Goal: Task Accomplishment & Management: Use online tool/utility

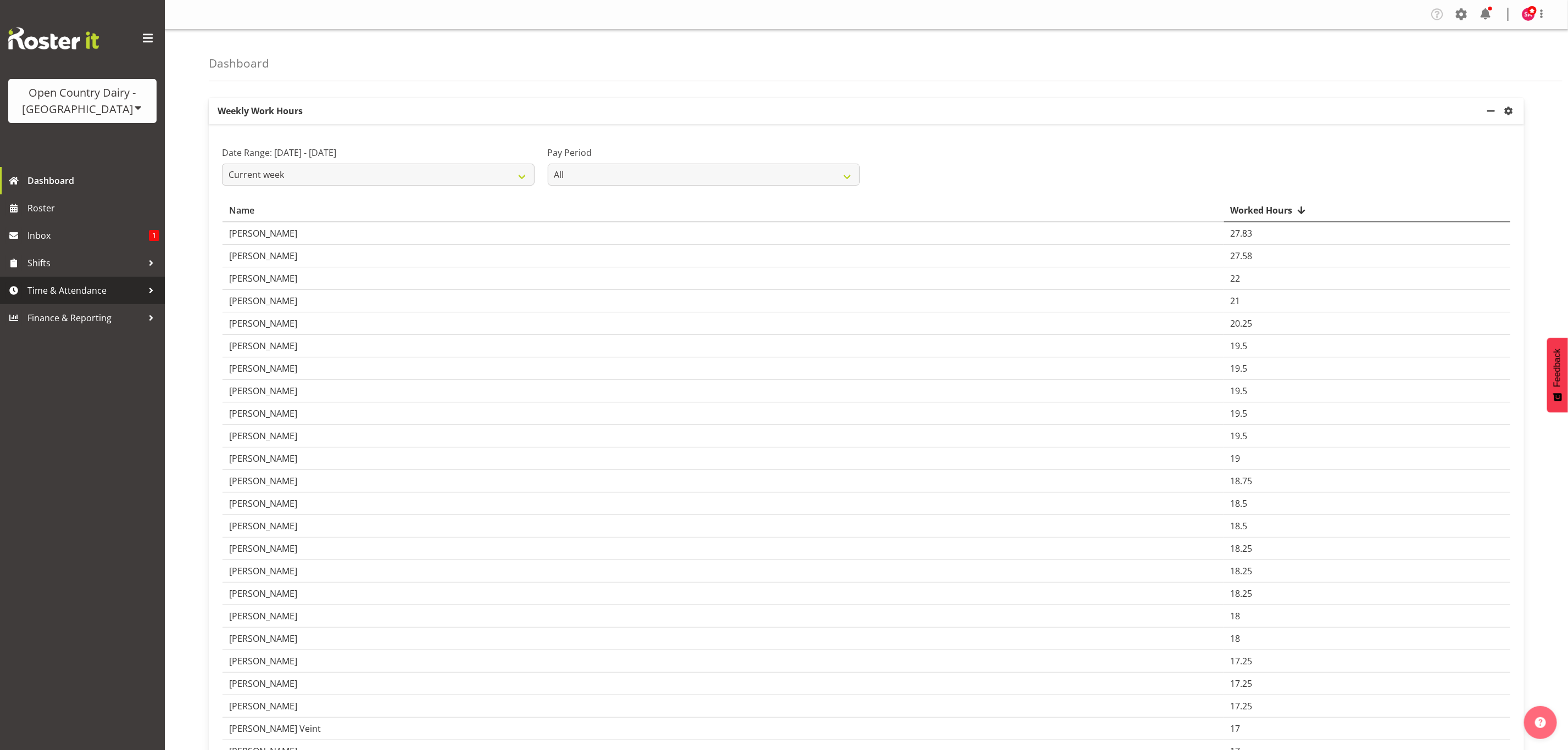
click at [71, 292] on span "Time & Attendance" at bounding box center [85, 291] width 115 height 16
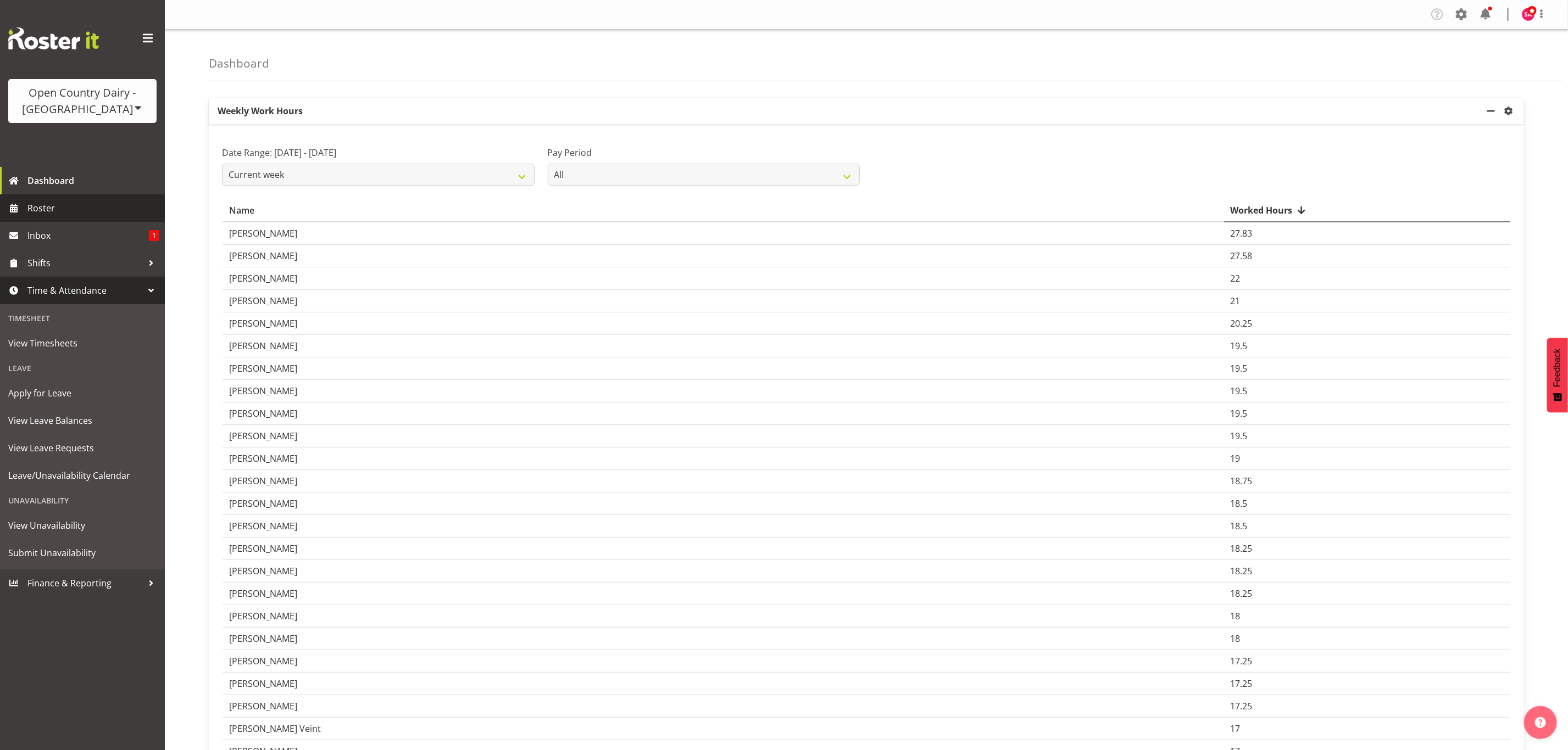
click at [51, 213] on span "Roster" at bounding box center [93, 208] width 132 height 16
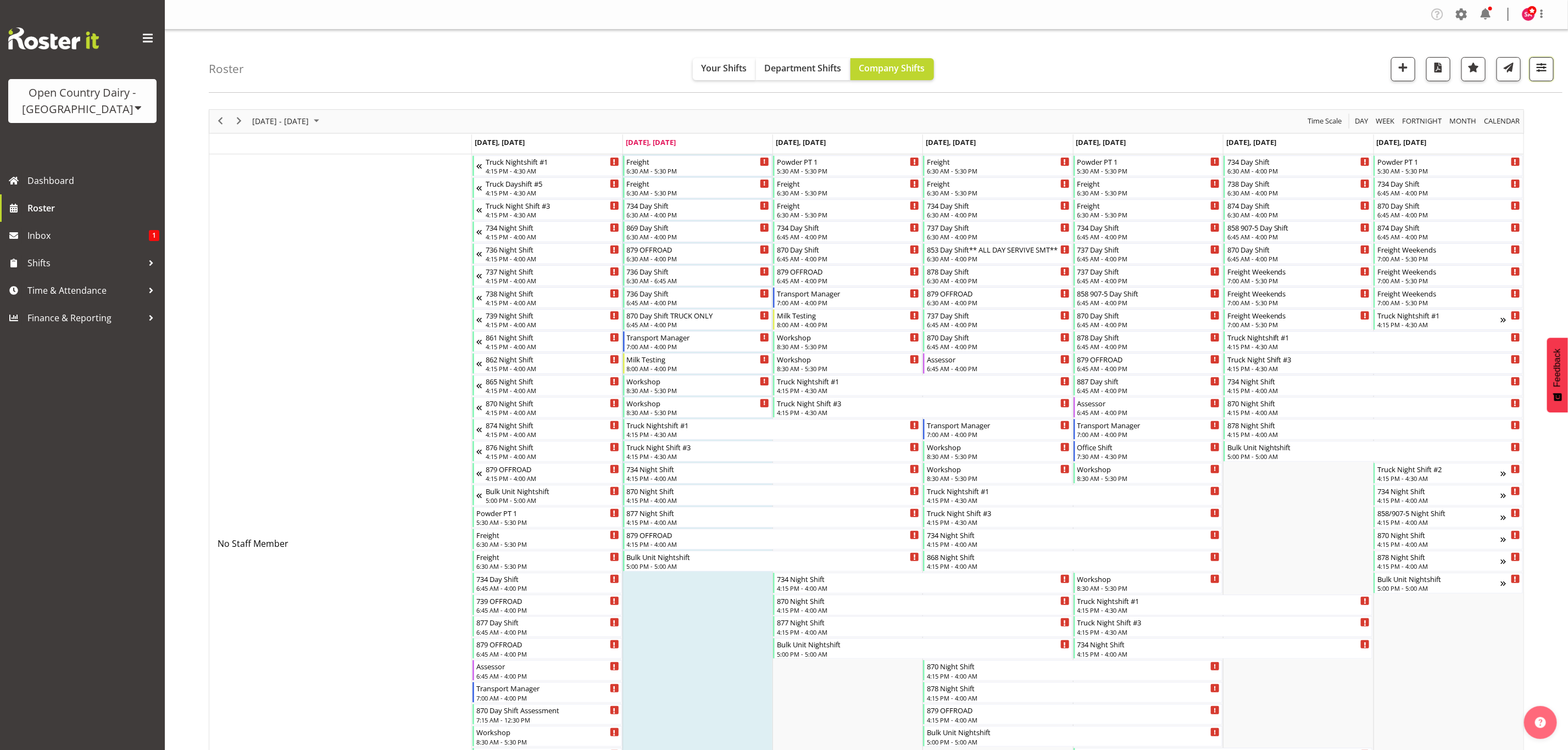
click at [1545, 68] on span "button" at bounding box center [1541, 68] width 14 height 14
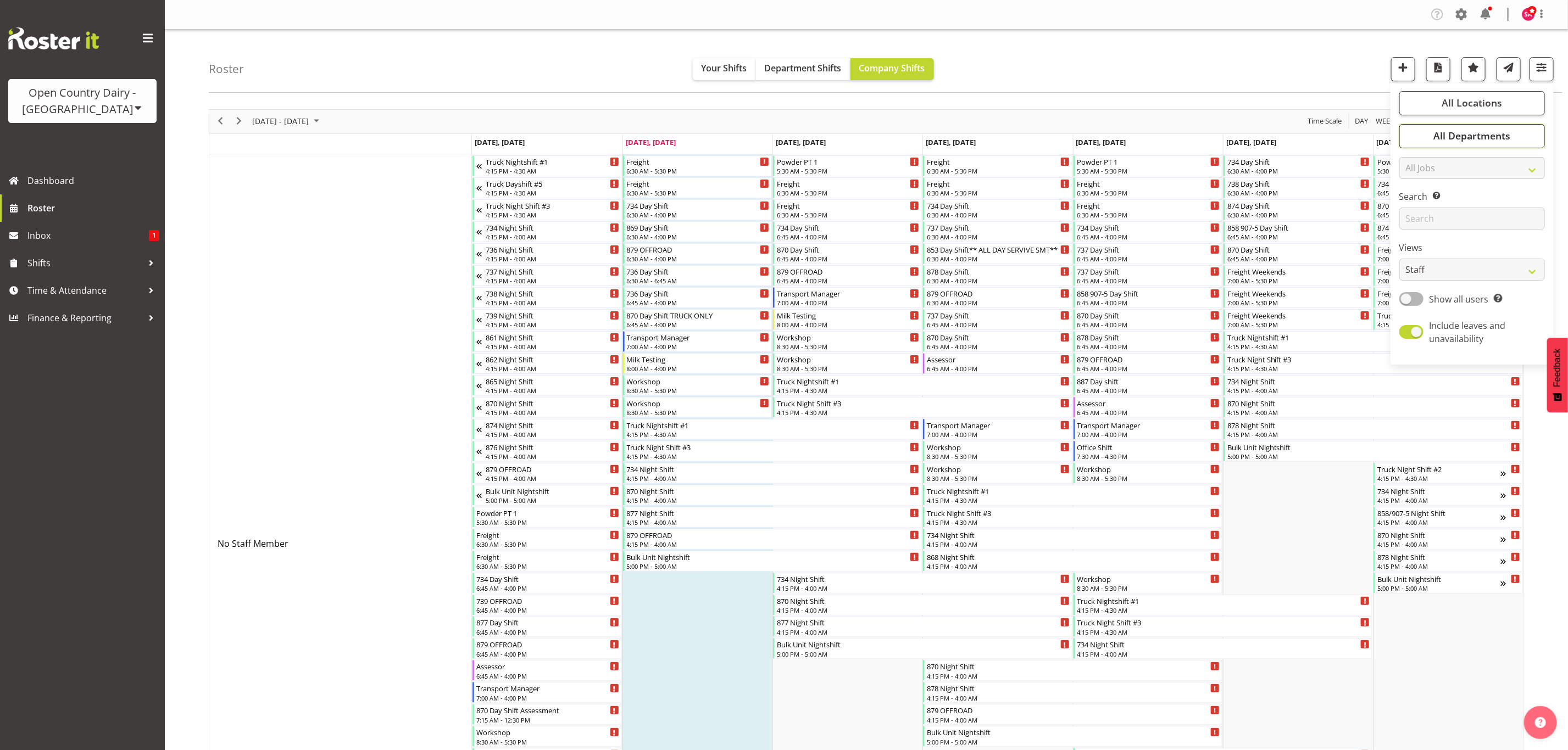
click at [1483, 140] on span "All Departments" at bounding box center [1472, 135] width 77 height 13
click at [1485, 96] on span "All Locations" at bounding box center [1472, 102] width 61 height 13
click at [1446, 262] on select "Staff Role Shift - Horizontal Shift - Vertical Staff - Location" at bounding box center [1472, 270] width 145 height 22
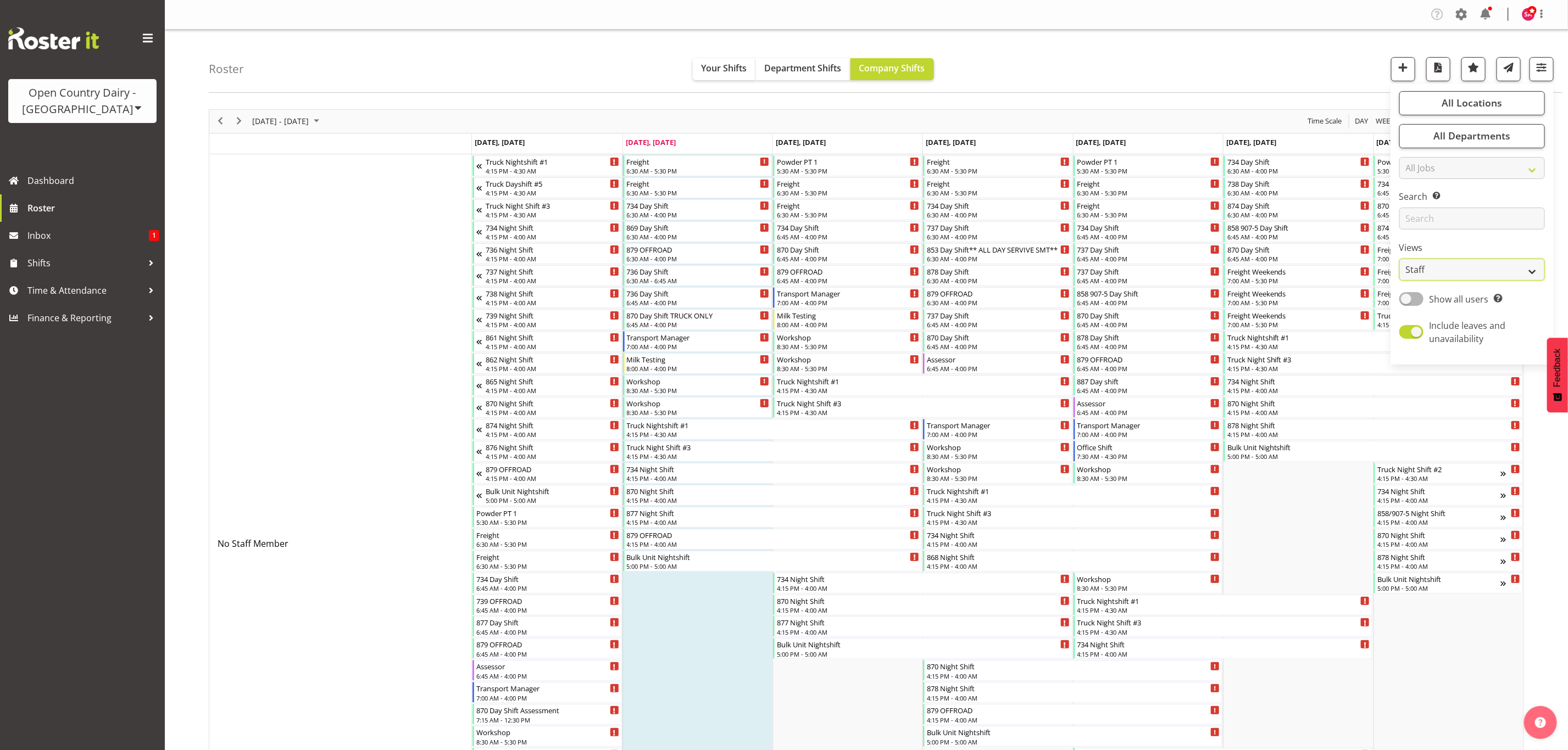
select select "shift"
click at [1399, 259] on select "Staff Role Shift - Horizontal Shift - Vertical Staff - Location" at bounding box center [1472, 270] width 145 height 22
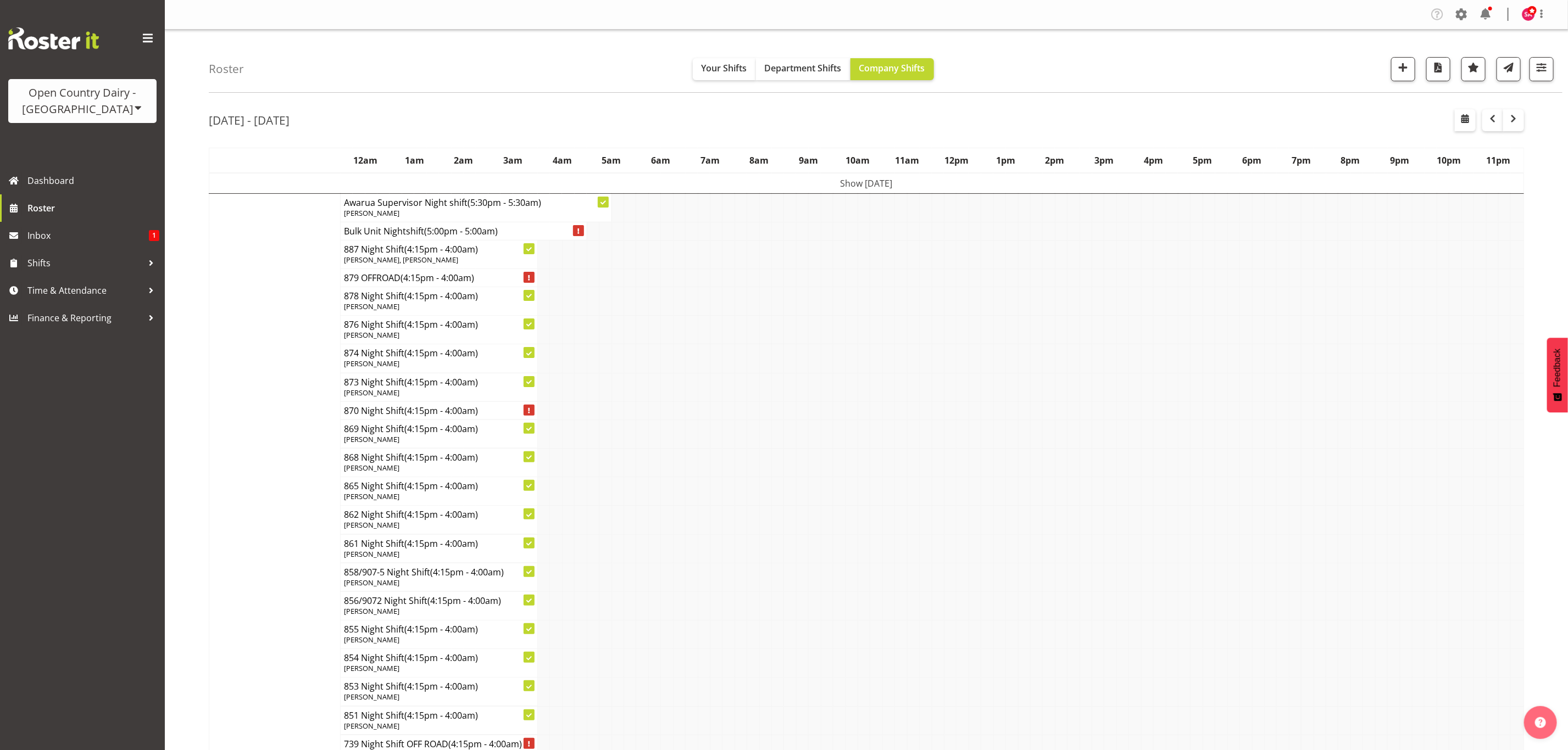
click at [859, 183] on td "Show [DATE]" at bounding box center [867, 184] width 1315 height 21
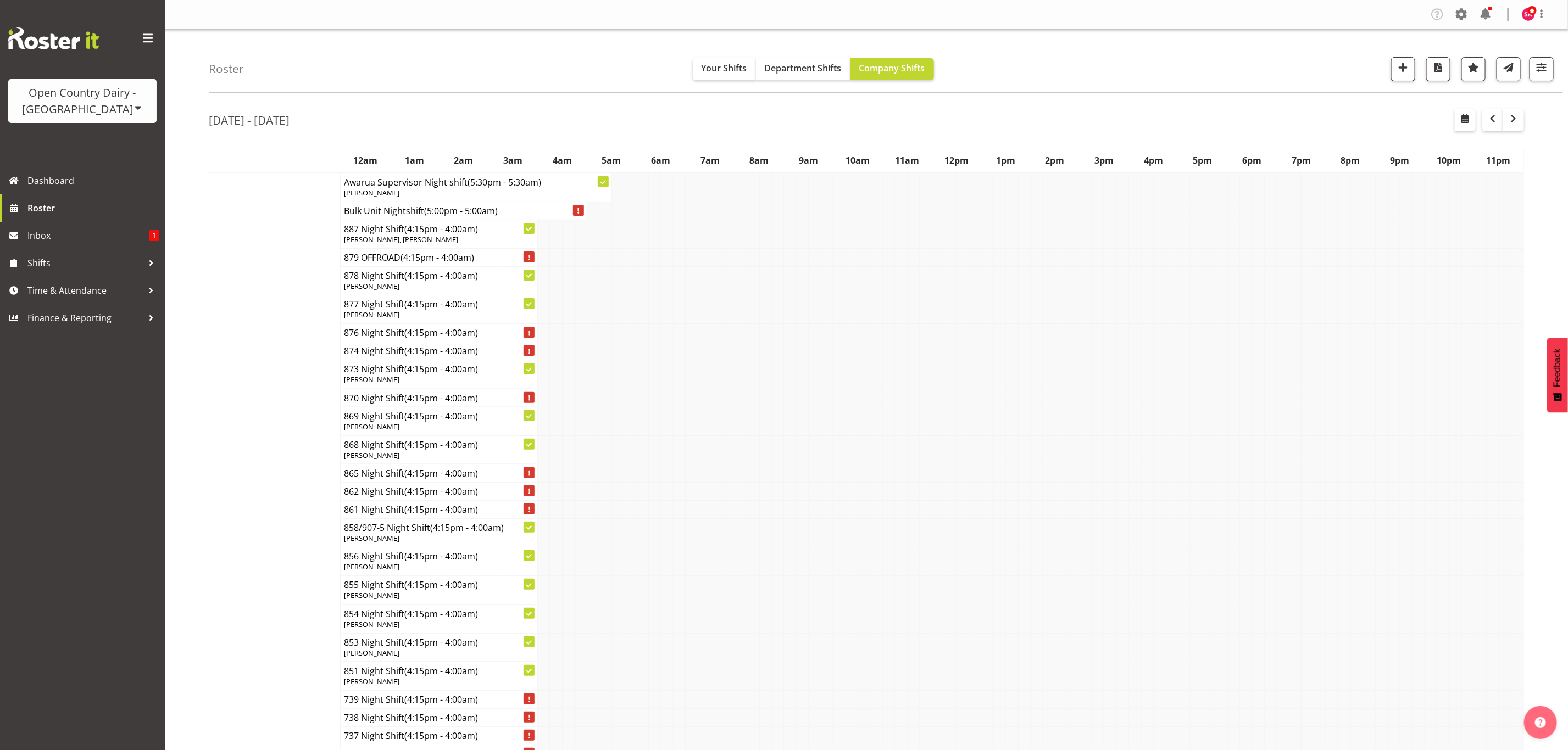
click at [134, 106] on span at bounding box center [138, 107] width 9 height 9
click at [106, 137] on link "Open Country Dairy - [GEOGRAPHIC_DATA]" at bounding box center [114, 139] width 212 height 20
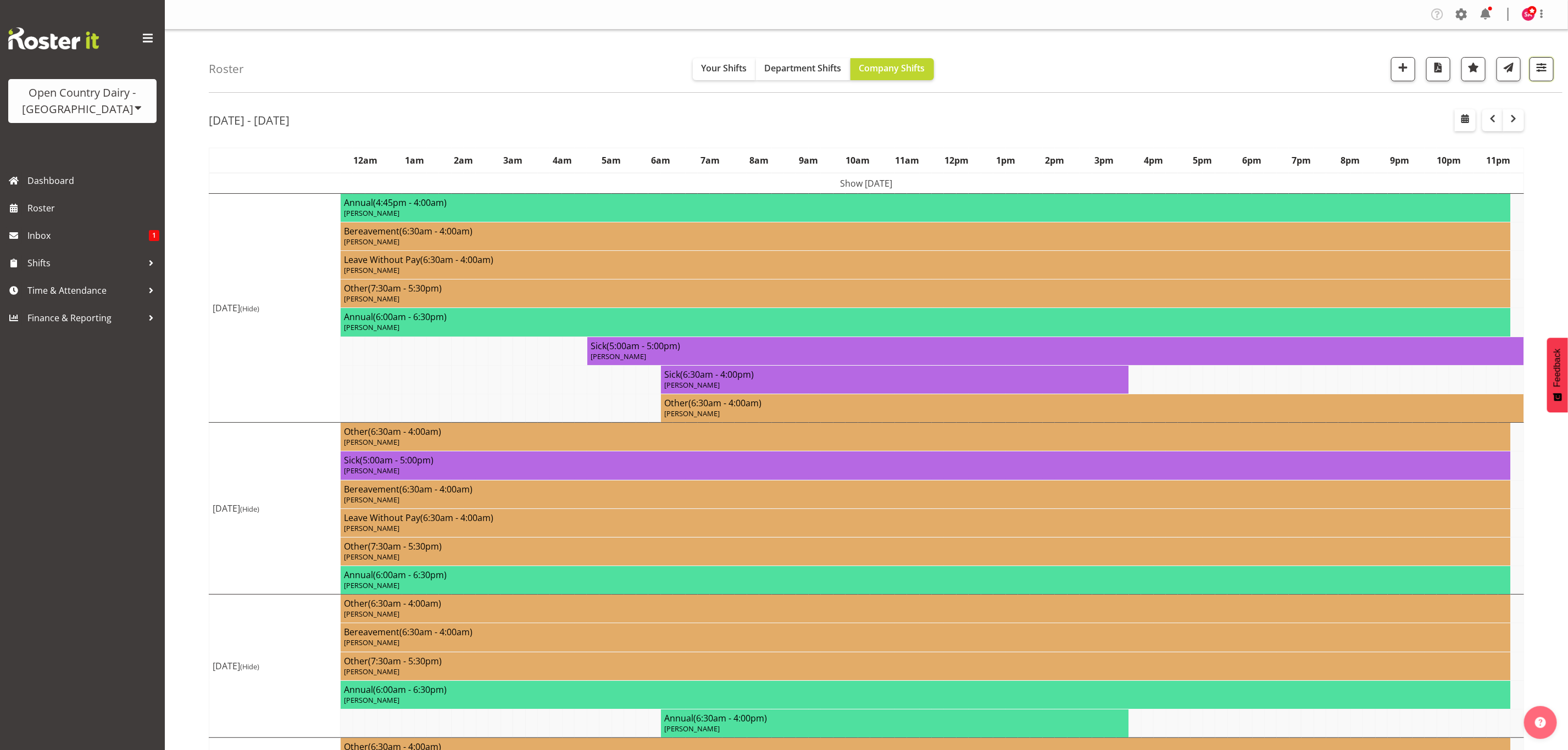
click at [1542, 70] on span "button" at bounding box center [1541, 68] width 14 height 14
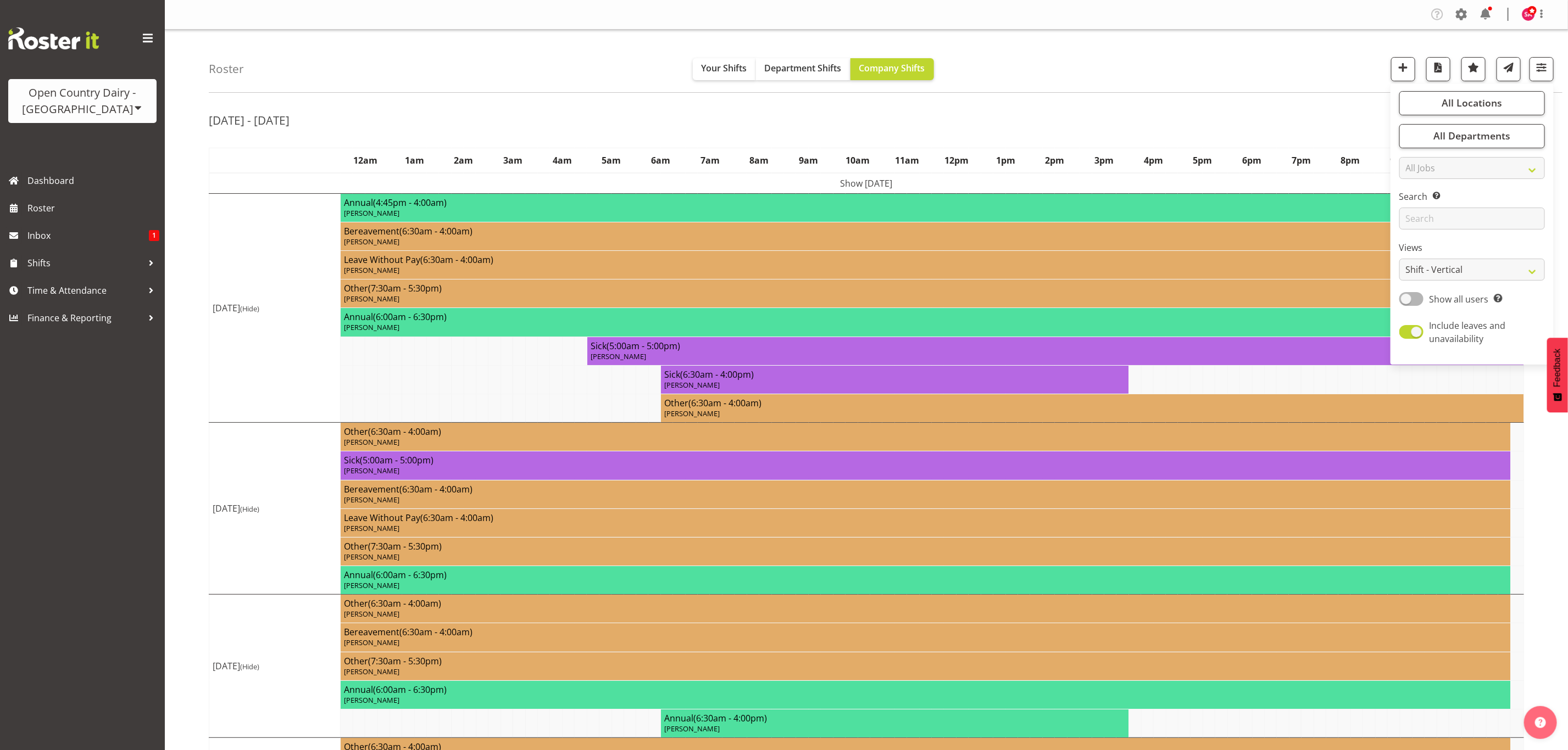
click at [965, 328] on p "Jimmy Boult" at bounding box center [926, 327] width 1163 height 10
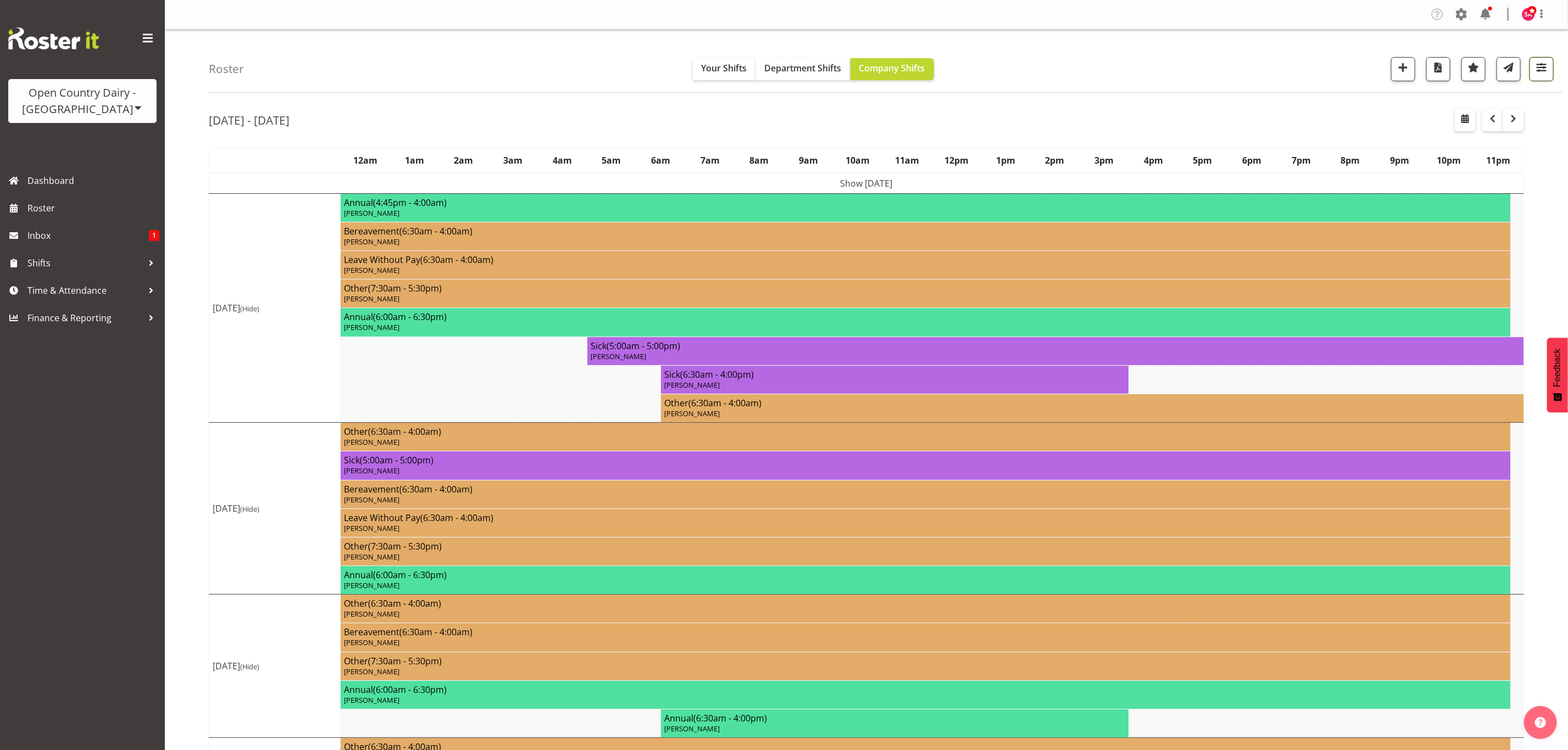
click at [1535, 66] on span "button" at bounding box center [1541, 68] width 14 height 14
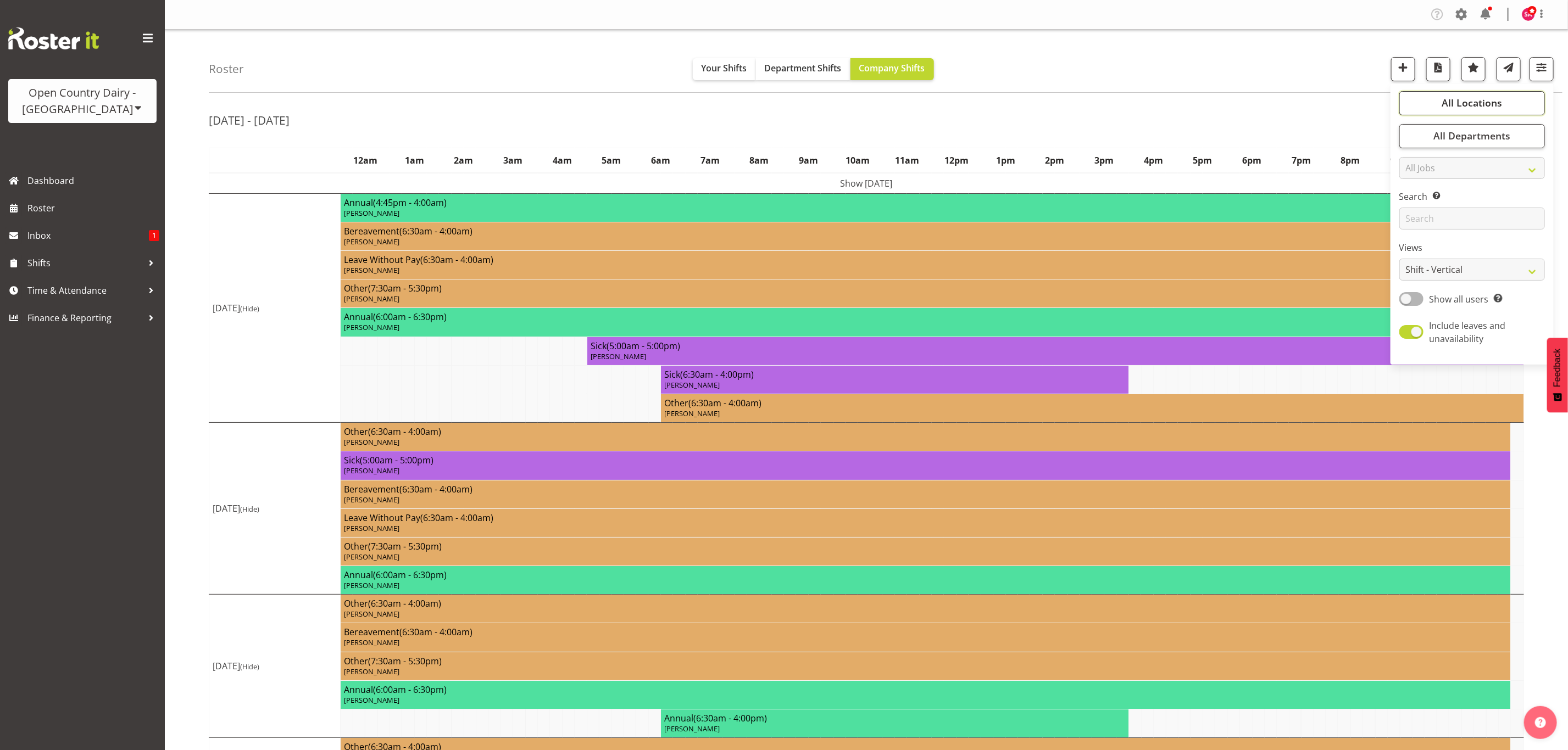
click at [1489, 100] on span "All Locations" at bounding box center [1472, 102] width 61 height 13
click at [1412, 184] on span at bounding box center [1412, 183] width 9 height 9
click at [1412, 184] on input "Waikato Milk" at bounding box center [1412, 183] width 7 height 7
checkbox input "true"
click at [1274, 106] on div "Aug 25th - 31st, 2025 August 25 - 31, 2025 Today Day Week Fortnight Month calen…" at bounding box center [888, 610] width 1359 height 1018
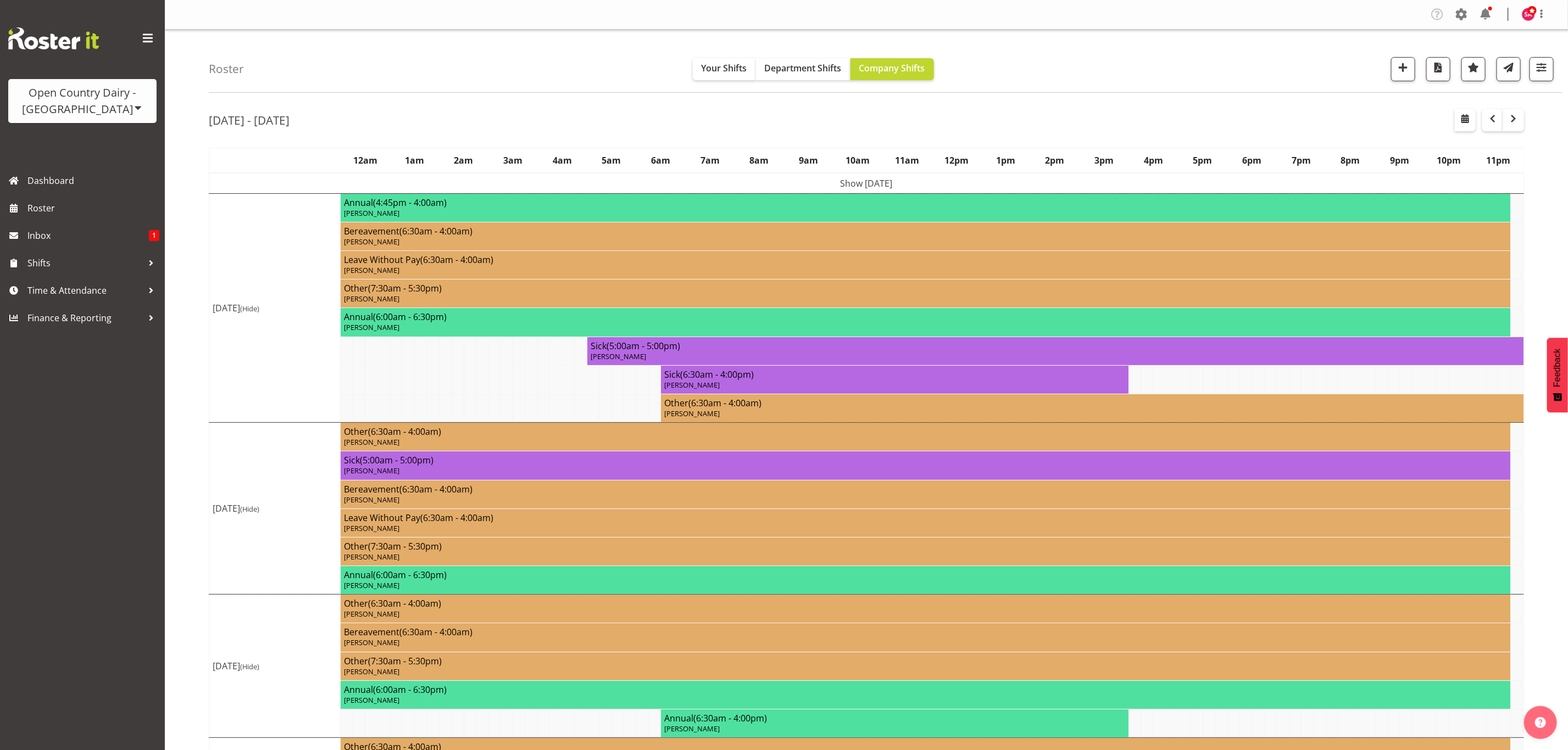
click at [857, 187] on td "Show [DATE]" at bounding box center [867, 184] width 1315 height 21
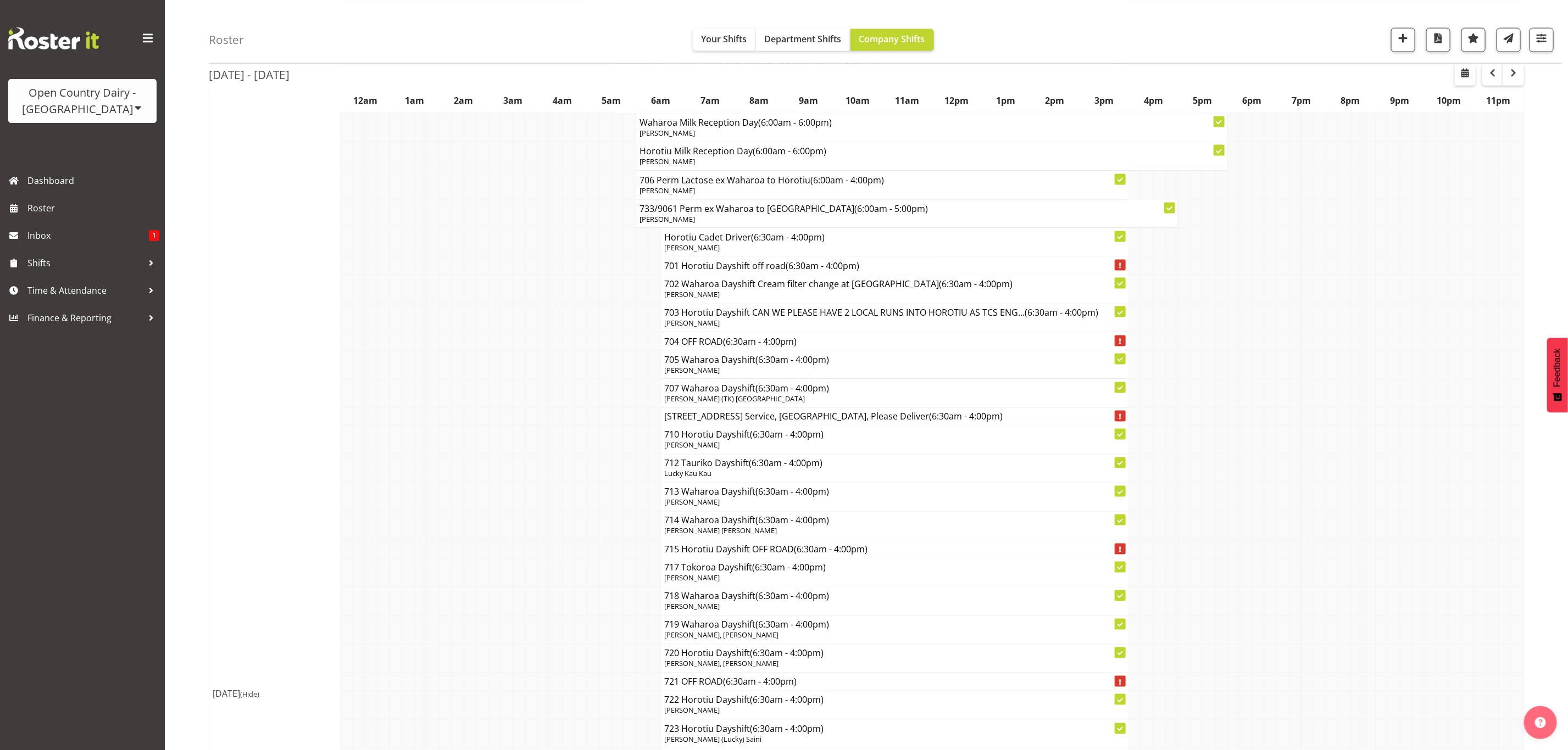
scroll to position [1483, 0]
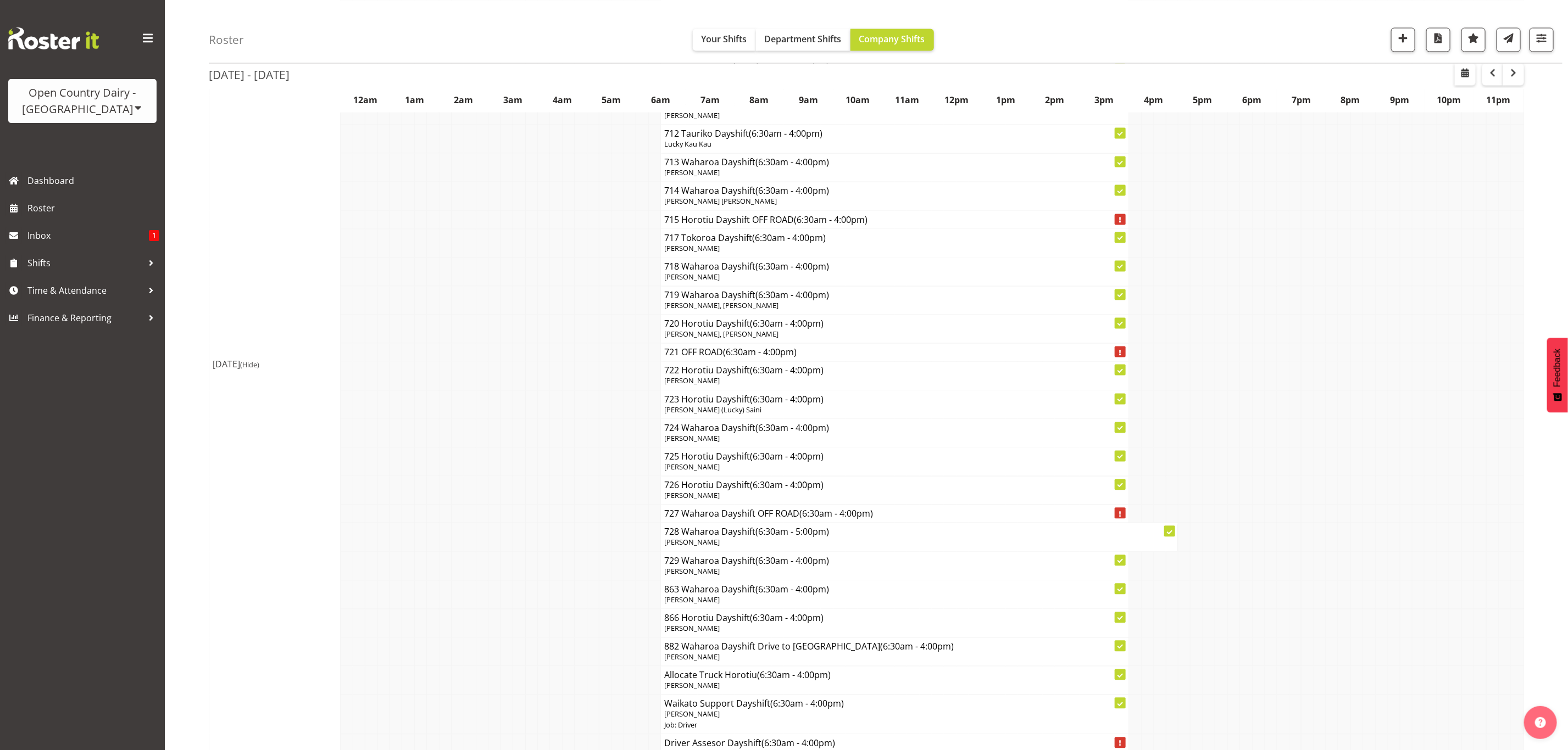
click at [104, 107] on div "Open Country Dairy - [GEOGRAPHIC_DATA]" at bounding box center [82, 101] width 126 height 33
click at [100, 141] on link "Open Country Dairy - [GEOGRAPHIC_DATA]" at bounding box center [114, 139] width 212 height 20
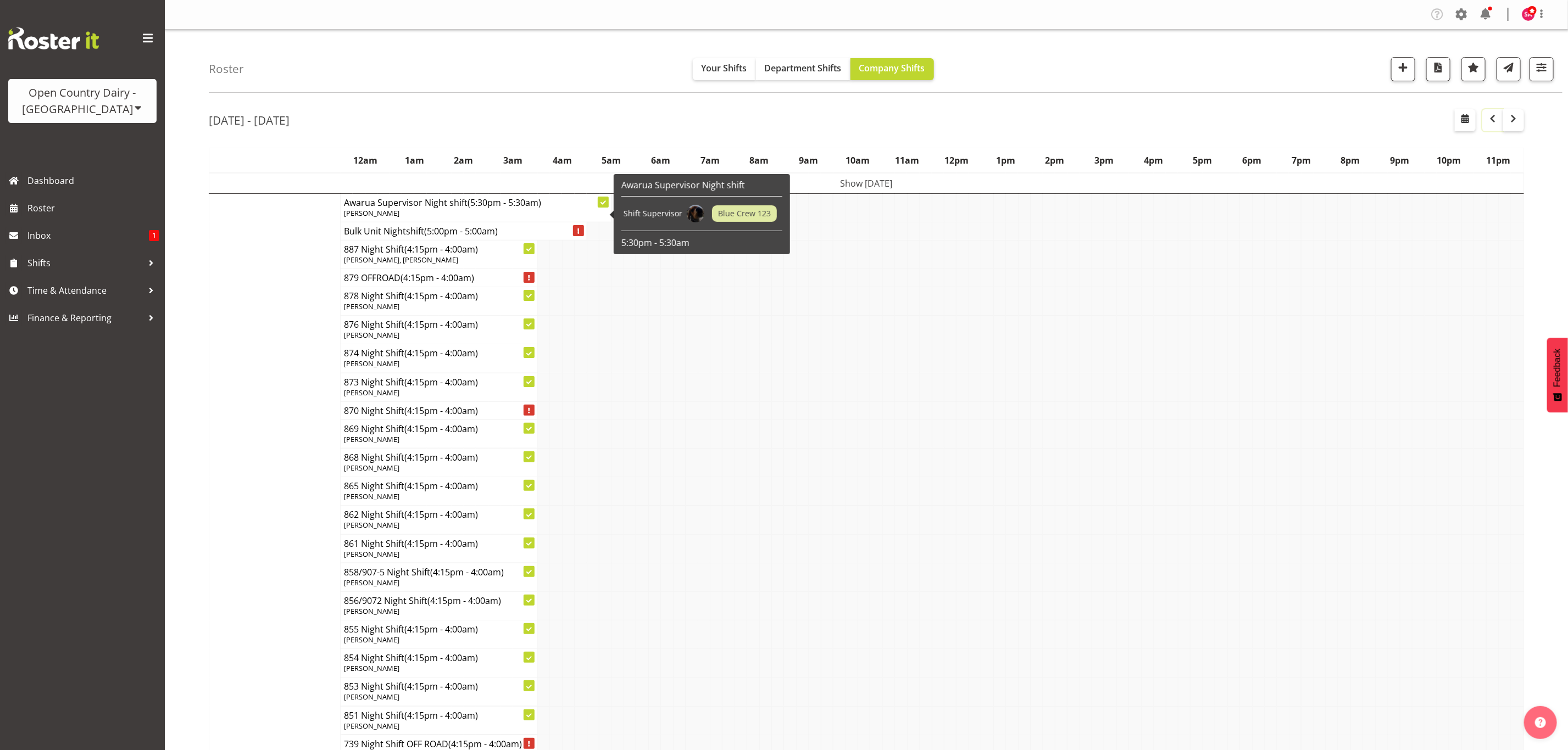
click at [1494, 119] on span "button" at bounding box center [1492, 118] width 13 height 13
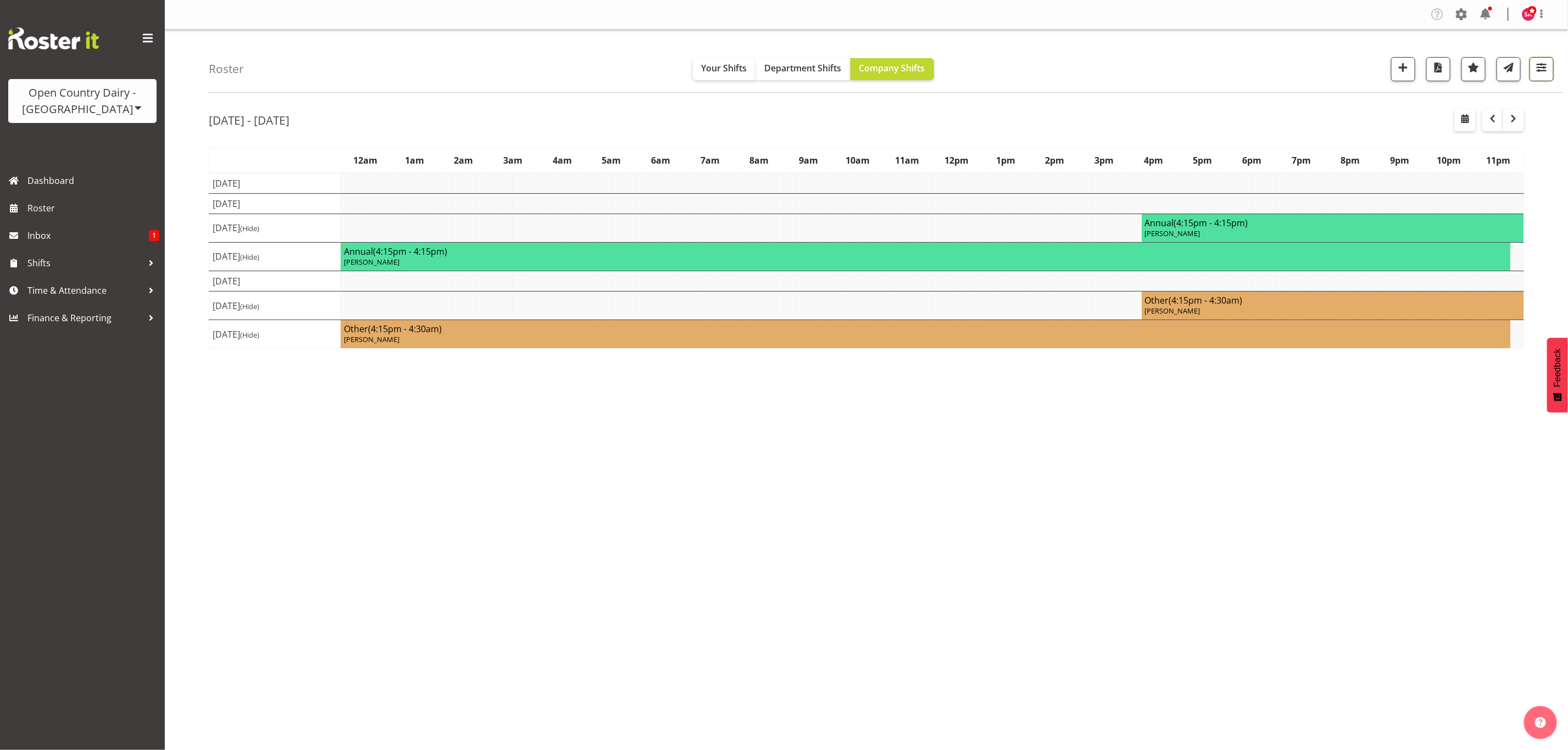
click at [1535, 72] on span "button" at bounding box center [1541, 68] width 14 height 14
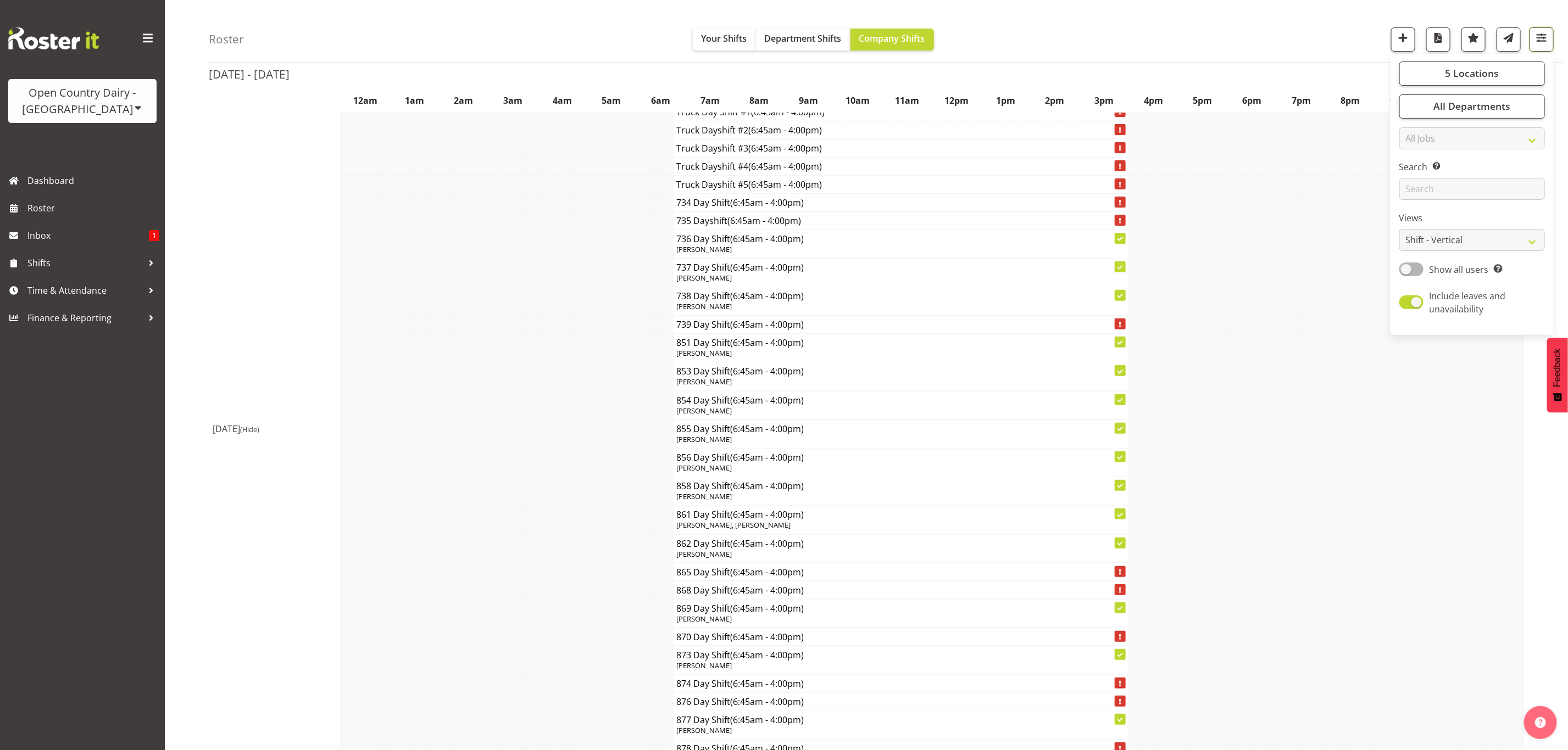
scroll to position [12494, 0]
